Goal: Task Accomplishment & Management: Manage account settings

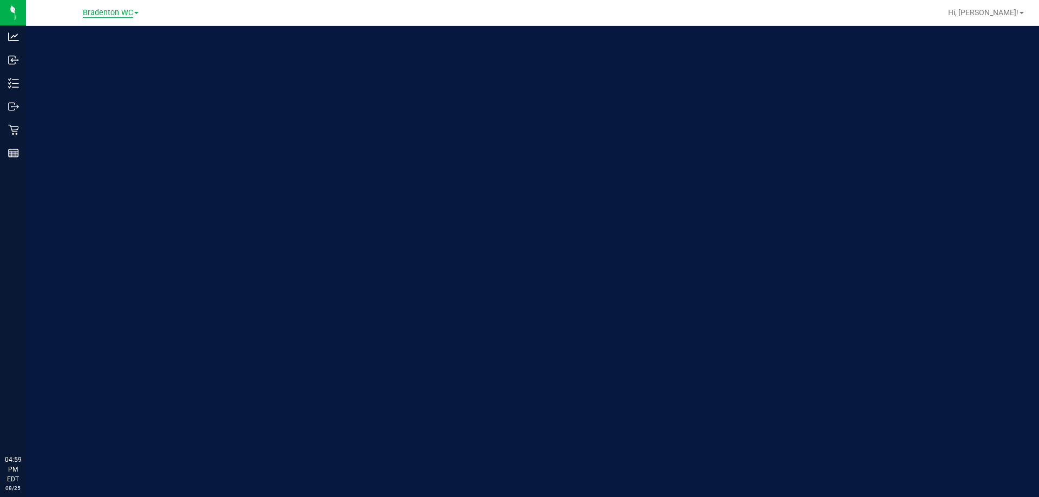
click at [109, 16] on span "Bradenton WC" at bounding box center [108, 13] width 50 height 10
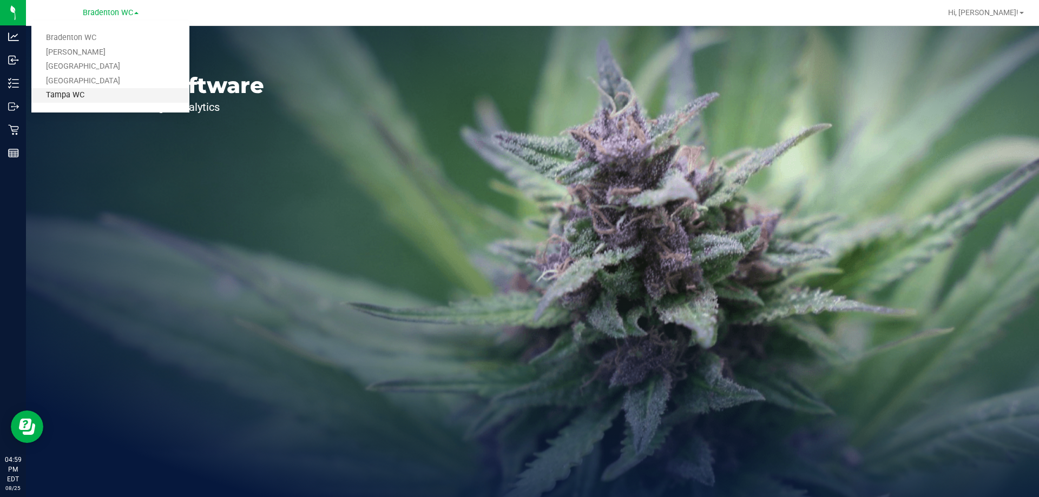
click at [110, 102] on link "Tampa WC" at bounding box center [110, 95] width 158 height 15
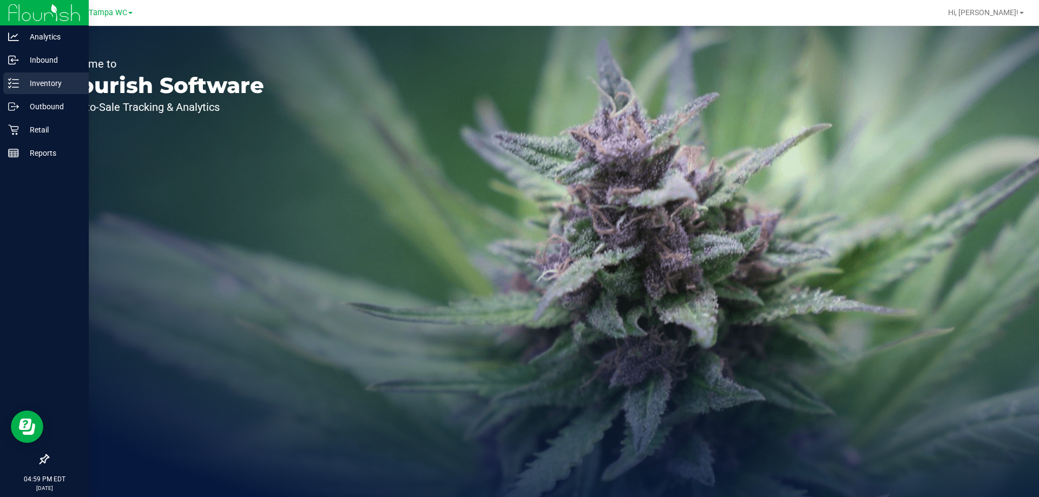
click at [18, 80] on line at bounding box center [15, 80] width 6 height 0
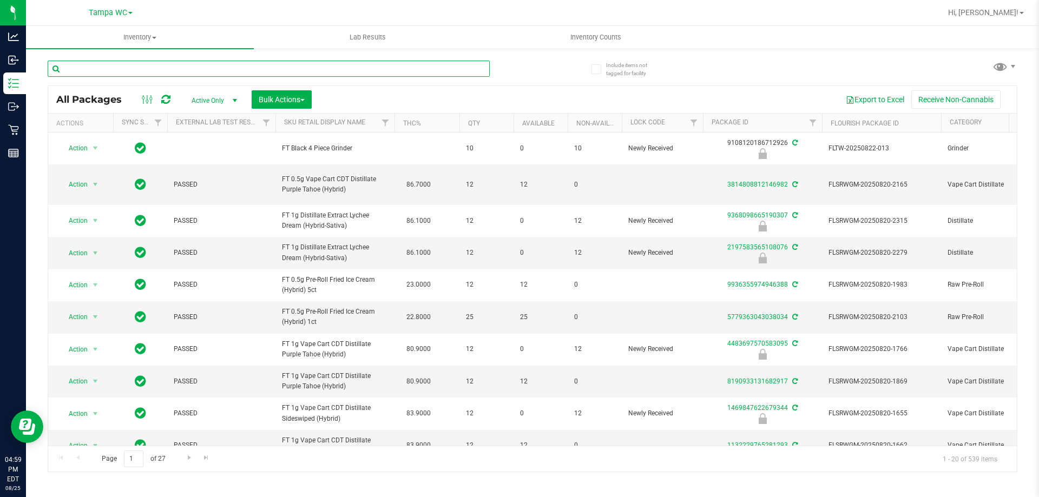
click at [216, 66] on input "text" at bounding box center [269, 69] width 442 height 16
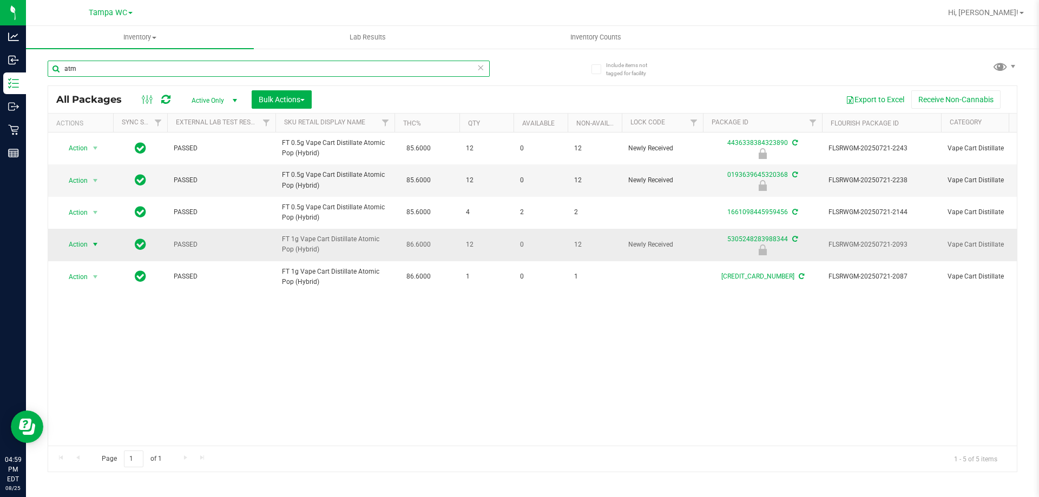
type input "atm"
click at [95, 244] on span "select" at bounding box center [95, 244] width 9 height 9
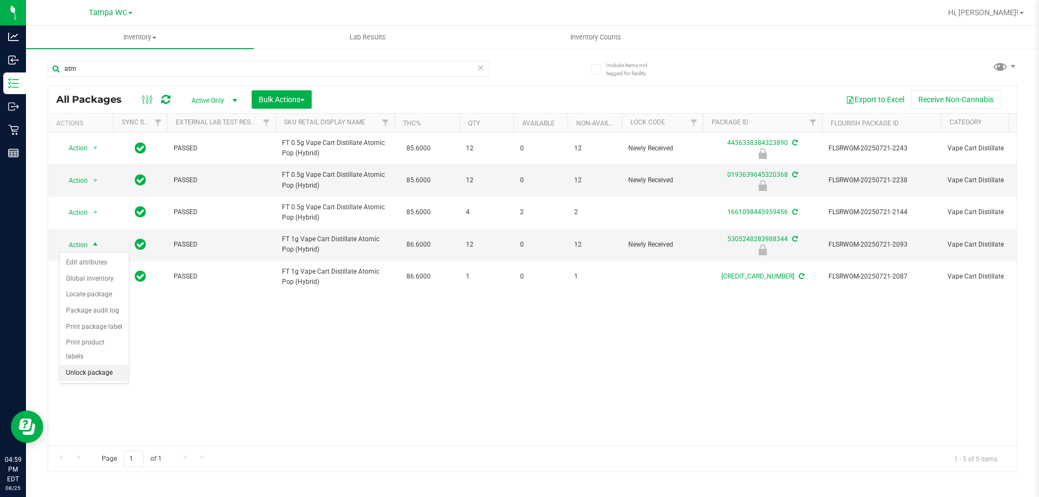
click at [84, 365] on li "Unlock package" at bounding box center [94, 373] width 69 height 16
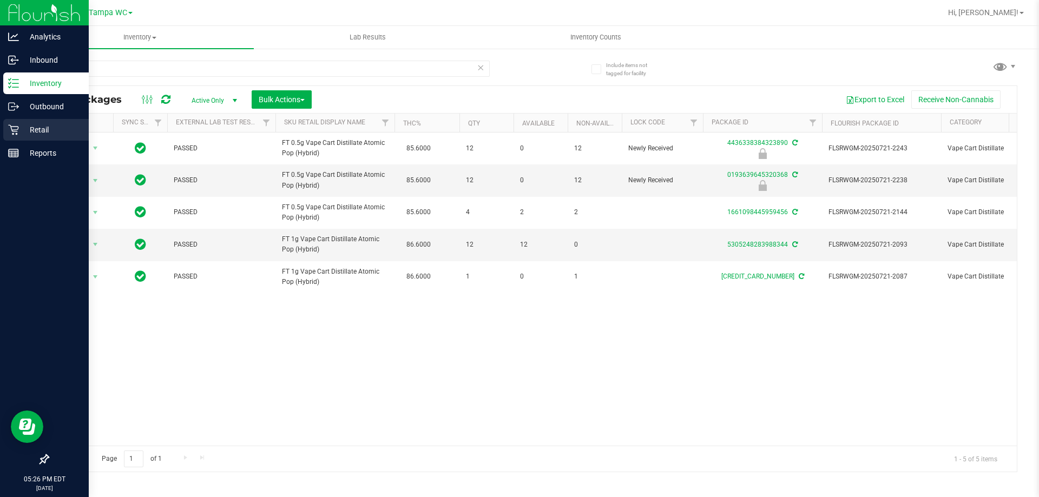
click at [48, 121] on div "Retail" at bounding box center [45, 130] width 85 height 22
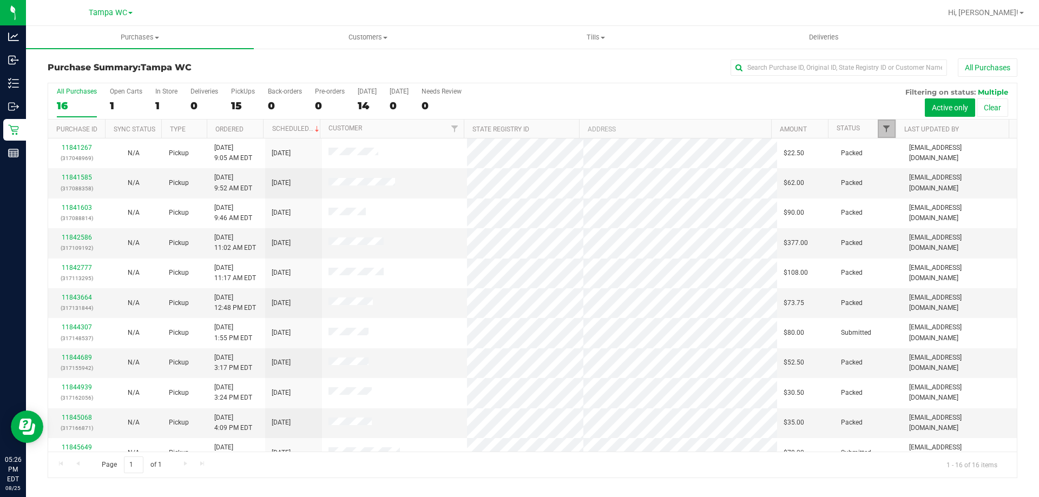
click at [888, 128] on span "Filter" at bounding box center [886, 128] width 9 height 9
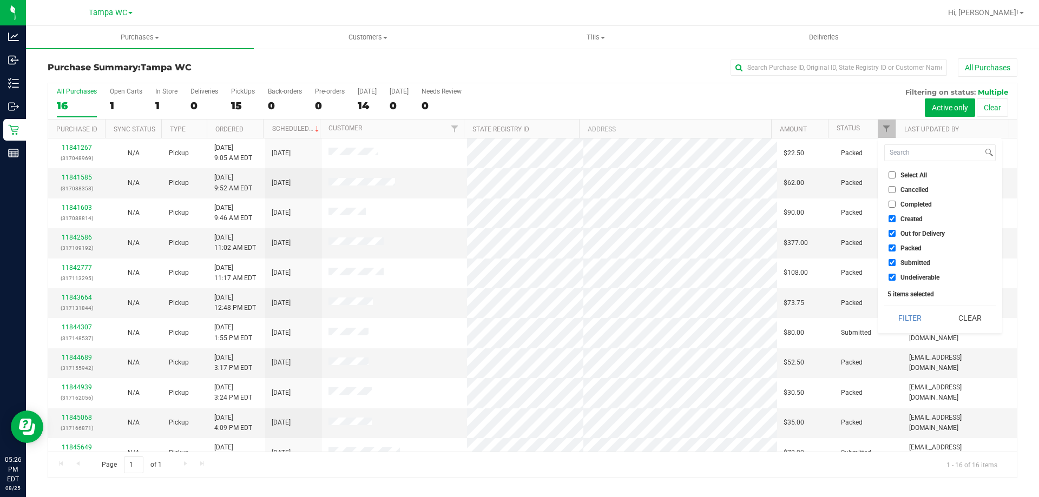
click at [891, 247] on input "Packed" at bounding box center [891, 248] width 7 height 7
checkbox input "false"
click at [886, 315] on button "Filter" at bounding box center [910, 318] width 52 height 24
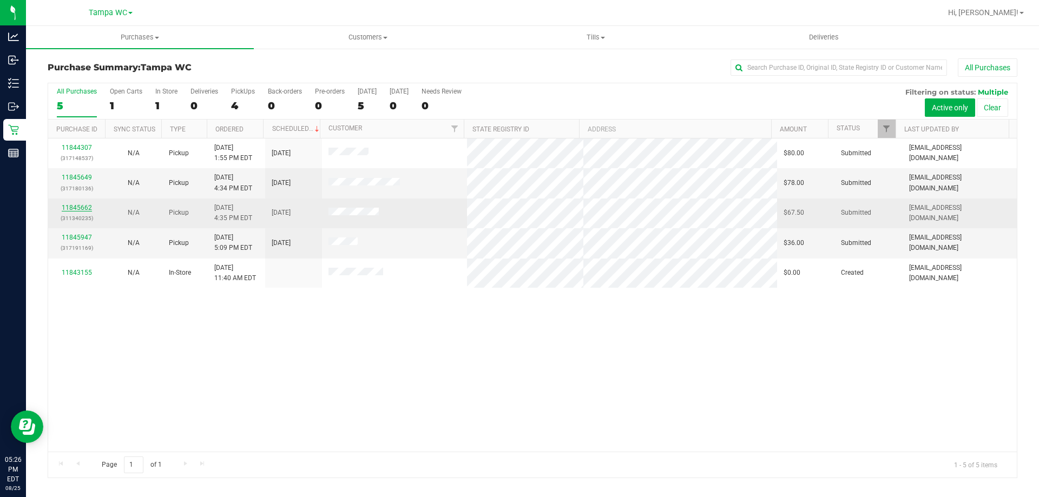
click at [76, 207] on link "11845662" at bounding box center [77, 208] width 30 height 8
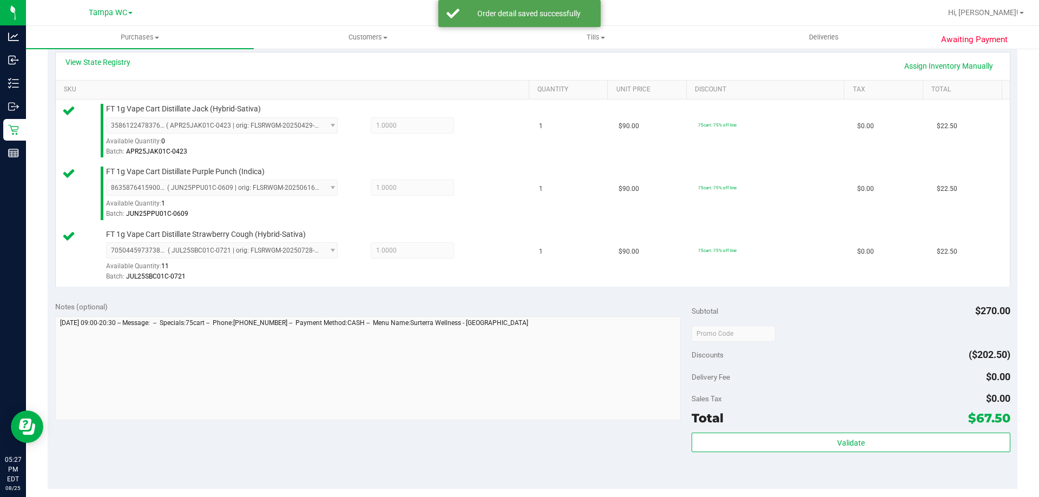
scroll to position [271, 0]
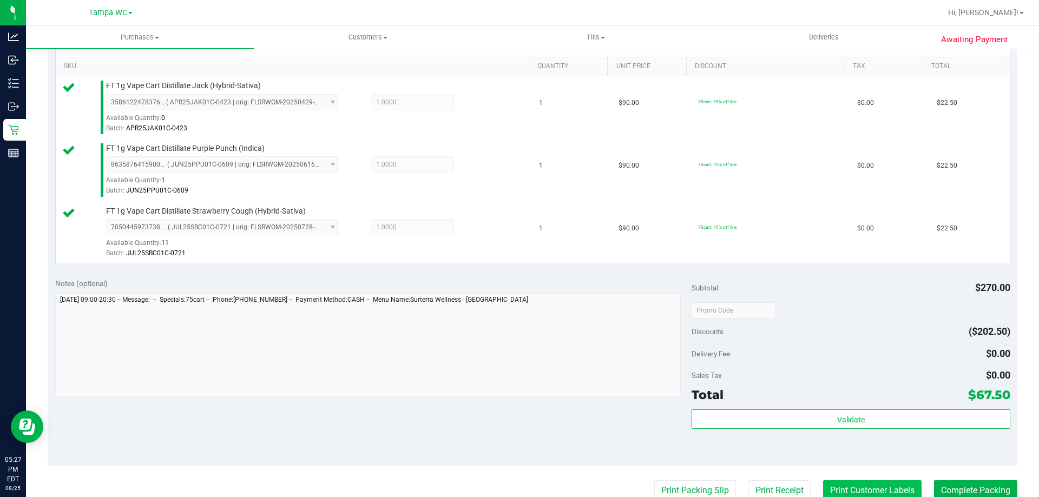
click at [861, 486] on button "Print Customer Labels" at bounding box center [872, 490] width 98 height 21
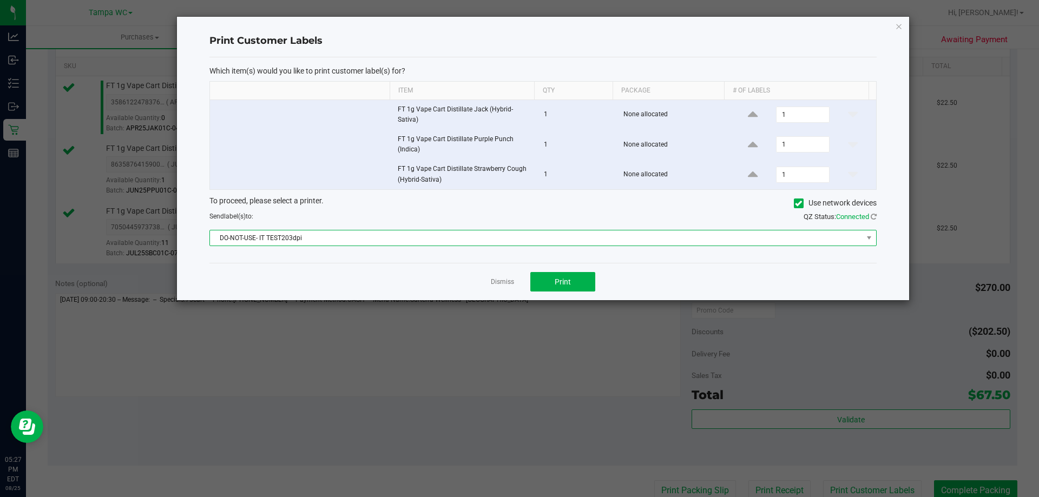
click at [524, 234] on span "DO-NOT-USE- IT TEST203dpi" at bounding box center [536, 237] width 652 height 15
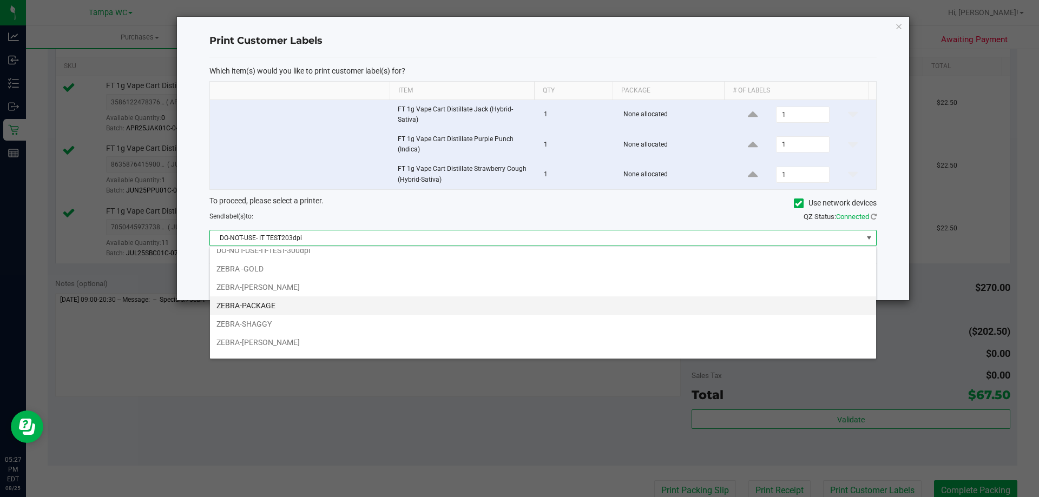
scroll to position [39, 0]
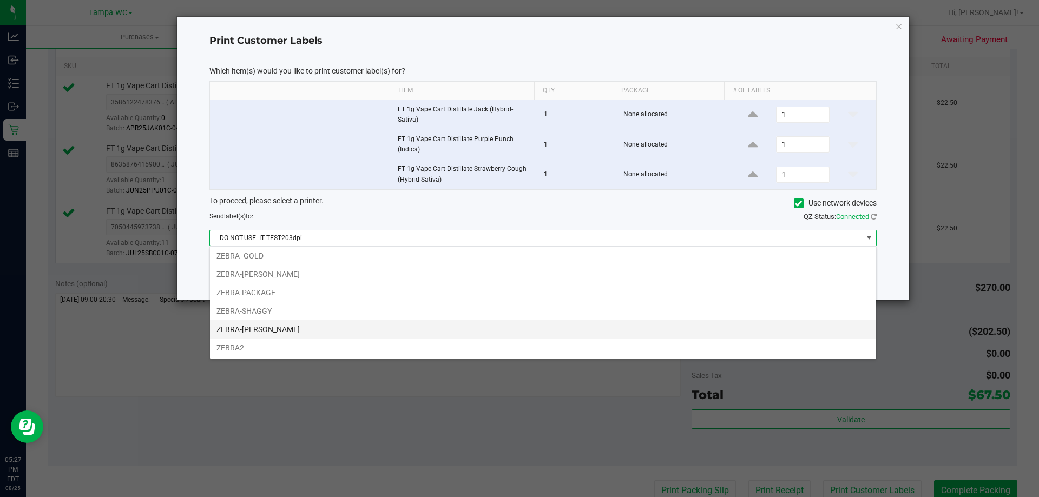
click at [364, 328] on li "ZEBRA-[PERSON_NAME]" at bounding box center [543, 329] width 666 height 18
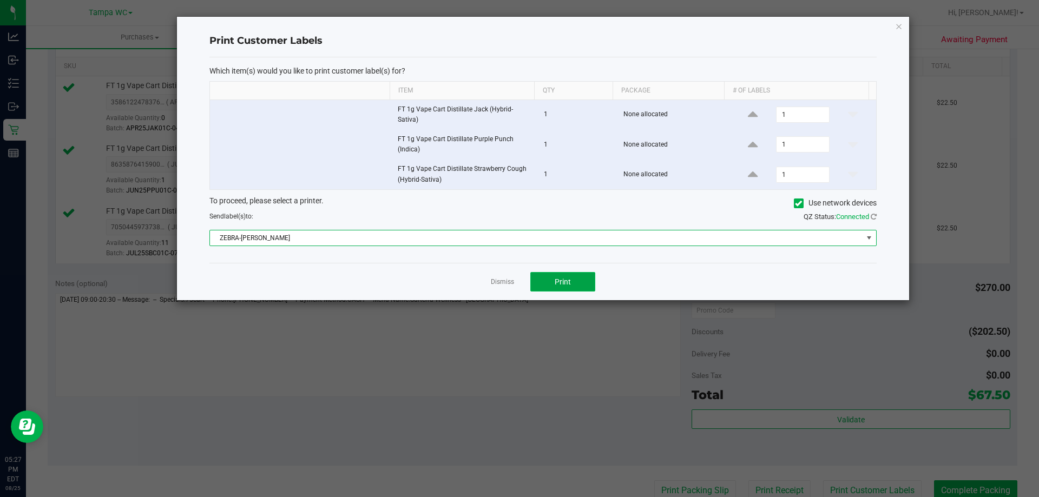
click at [559, 279] on span "Print" at bounding box center [563, 282] width 16 height 9
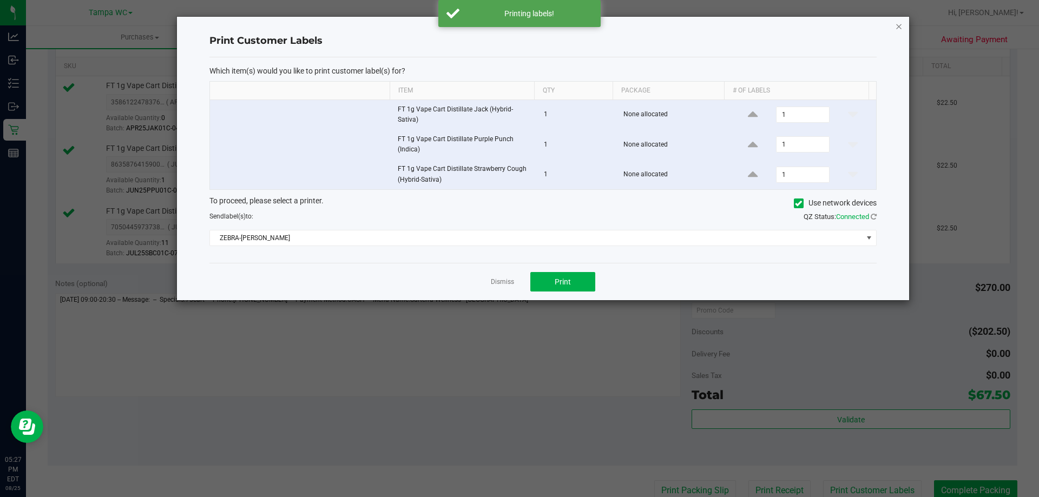
click at [899, 22] on icon "button" at bounding box center [899, 25] width 8 height 13
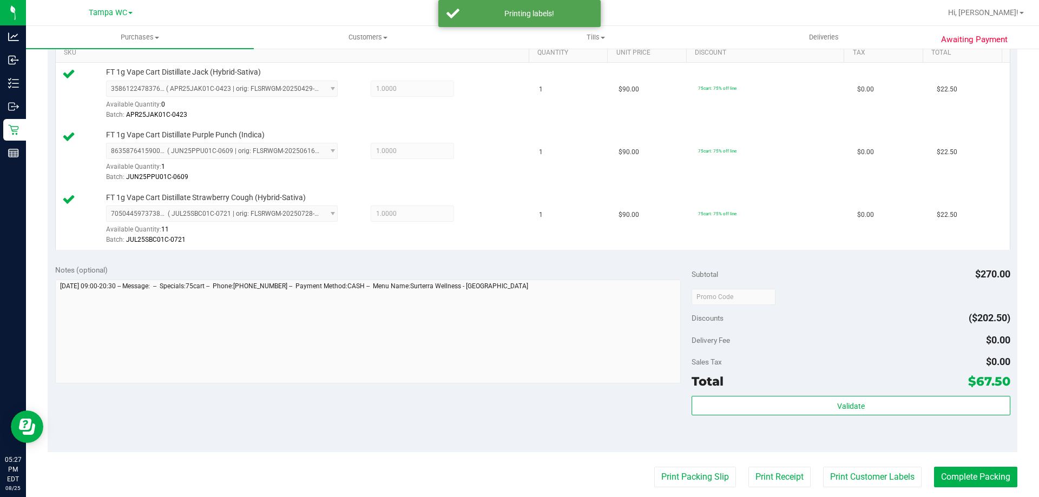
scroll to position [491, 0]
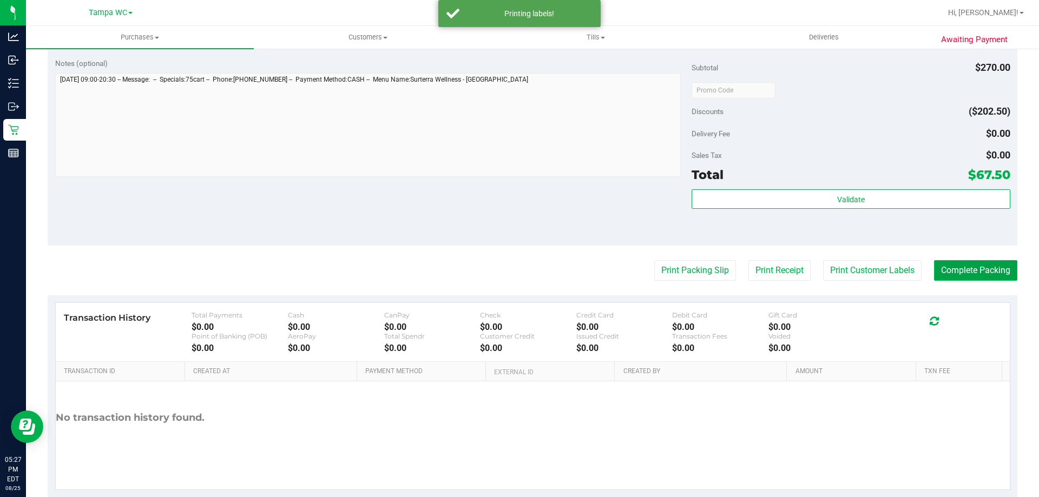
drag, startPoint x: 949, startPoint y: 268, endPoint x: 940, endPoint y: 268, distance: 9.2
click at [949, 268] on button "Complete Packing" at bounding box center [975, 270] width 83 height 21
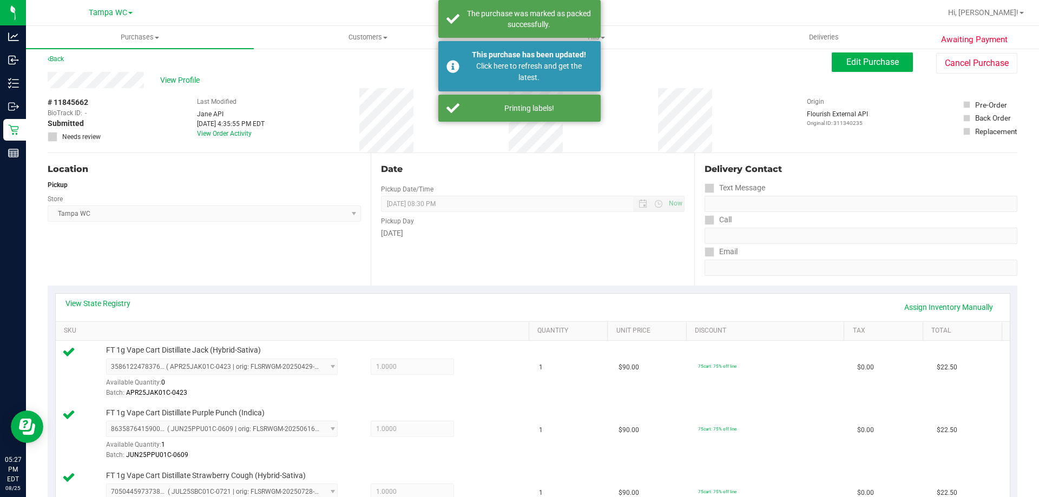
scroll to position [0, 0]
